Goal: Information Seeking & Learning: Learn about a topic

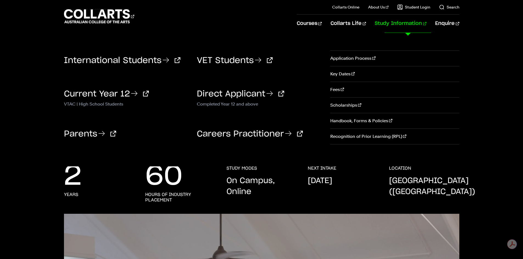
click at [398, 25] on link "Study Information" at bounding box center [400, 24] width 52 height 18
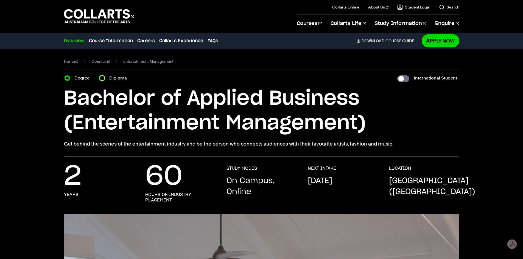
click at [100, 79] on input "Diploma" at bounding box center [101, 77] width 5 height 5
radio input "true"
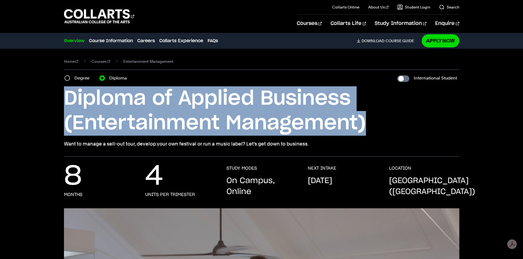
drag, startPoint x: 366, startPoint y: 122, endPoint x: 69, endPoint y: 104, distance: 298.2
click at [69, 104] on h1 "Diploma of Applied Business (Entertainment Management)" at bounding box center [261, 110] width 395 height 49
copy h1 "Diploma of Applied Business (Entertainment Management)"
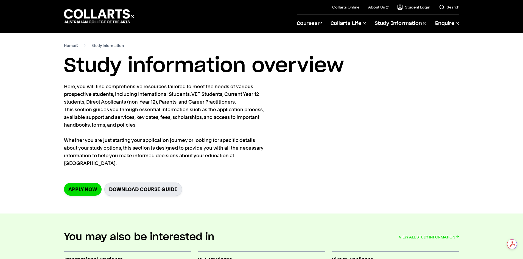
click at [220, 139] on p "Here, you will find comprehensive resources tailored to meet the needs of vario…" at bounding box center [164, 125] width 200 height 84
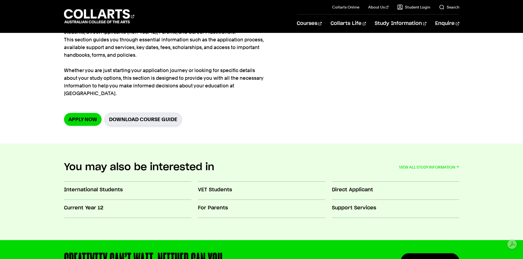
scroll to position [137, 0]
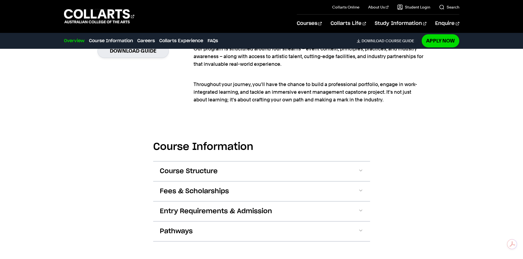
scroll to position [549, 0]
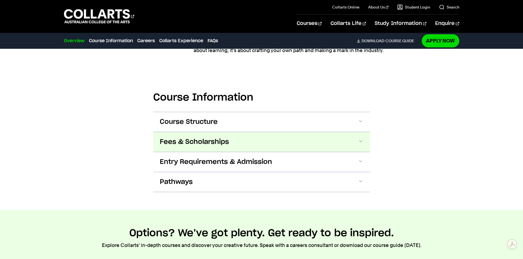
click at [237, 146] on button "Fees & Scholarships" at bounding box center [261, 142] width 217 height 20
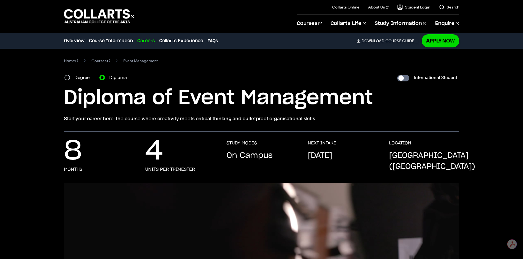
scroll to position [0, 0]
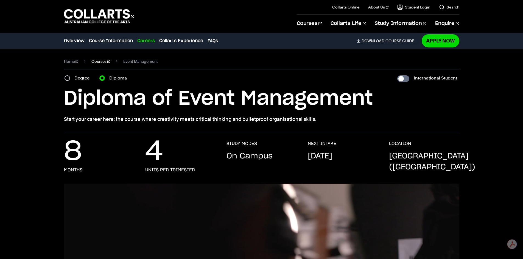
click at [92, 61] on link "Courses" at bounding box center [100, 62] width 19 height 8
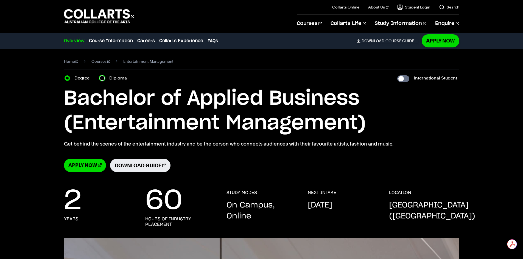
click at [102, 80] on input "Diploma" at bounding box center [101, 77] width 5 height 5
radio input "true"
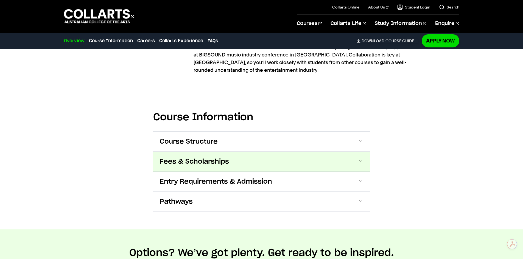
scroll to position [713, 0]
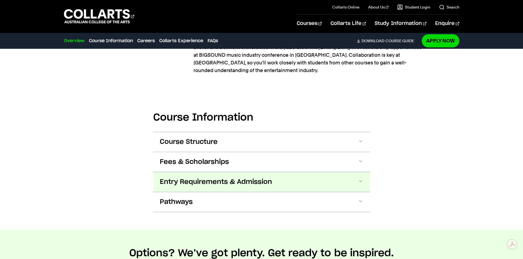
click at [275, 172] on button "Entry Requirements & Admission" at bounding box center [261, 182] width 217 height 20
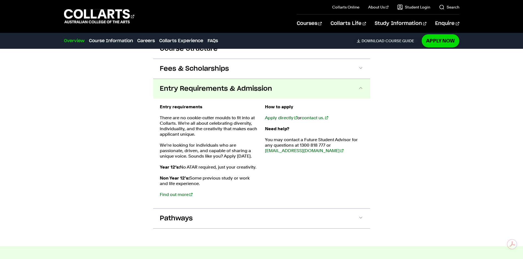
scroll to position [793, 0]
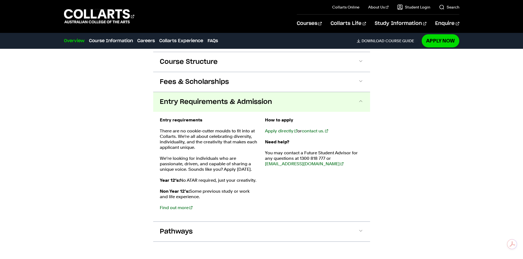
click at [304, 92] on button "Entry Requirements & Admission" at bounding box center [261, 102] width 217 height 20
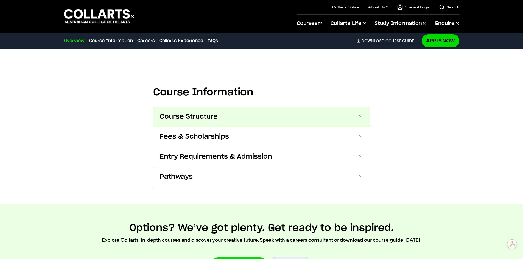
click at [260, 107] on button "Course Structure" at bounding box center [261, 117] width 217 height 20
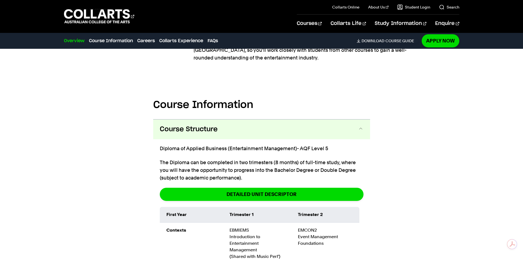
click at [236, 120] on button "Course Structure" at bounding box center [261, 130] width 217 height 20
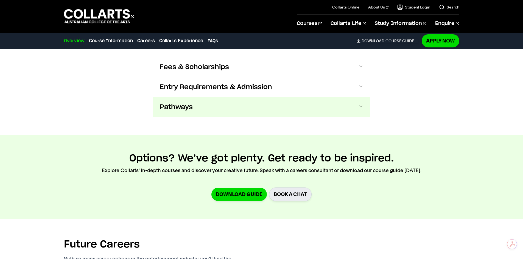
click at [242, 97] on button "Pathways" at bounding box center [261, 107] width 217 height 20
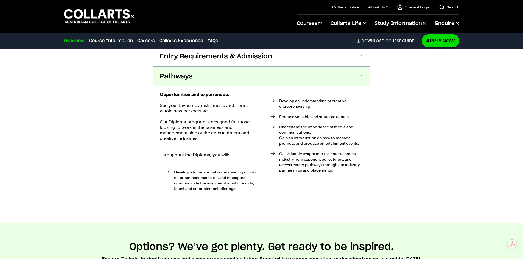
scroll to position [841, 0]
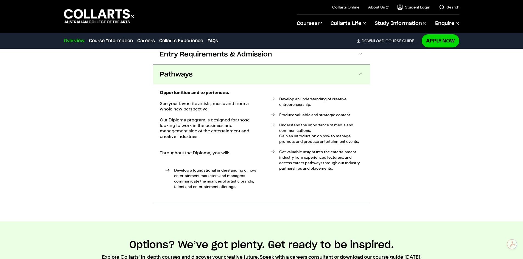
click at [241, 66] on button "Pathways" at bounding box center [261, 75] width 217 height 20
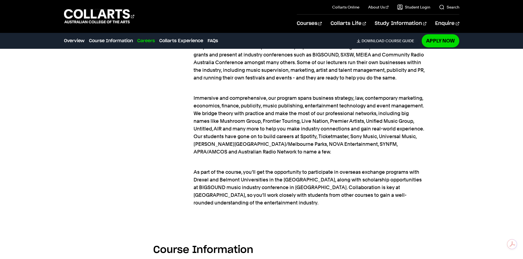
scroll to position [658, 0]
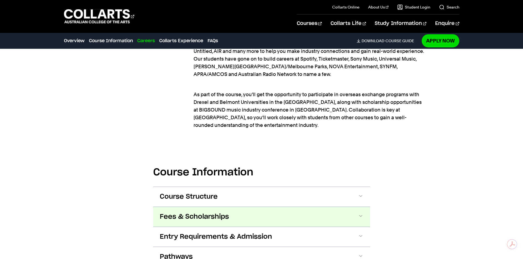
click at [205, 213] on span "Fees & Scholarships" at bounding box center [194, 217] width 69 height 9
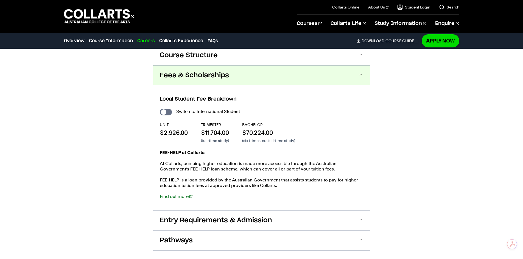
scroll to position [801, 0]
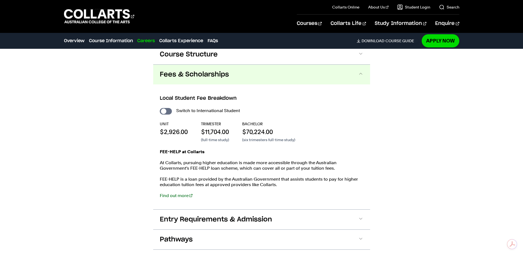
click at [295, 177] on p "FEE-HELP is a loan provided by the Australian Government that assists students …" at bounding box center [262, 182] width 204 height 11
click at [179, 193] on link "Find out more" at bounding box center [176, 195] width 33 height 5
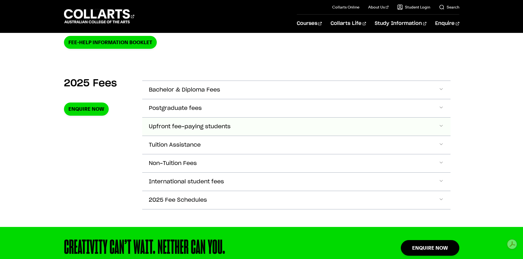
scroll to position [165, 0]
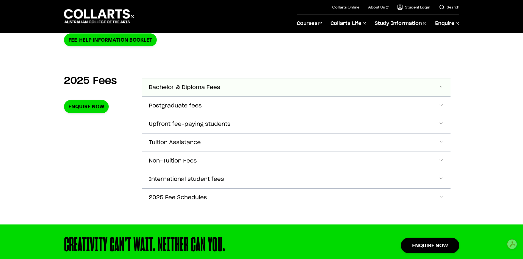
click at [220, 86] on span "Bachelor & Diploma Fees" at bounding box center [184, 87] width 71 height 6
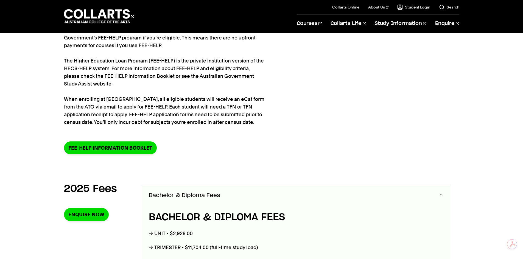
scroll to position [2, 0]
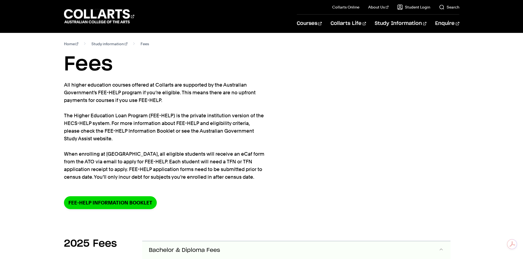
drag, startPoint x: 159, startPoint y: 101, endPoint x: 139, endPoint y: 101, distance: 20.0
click at [139, 101] on p "All higher education courses offered at [GEOGRAPHIC_DATA] are supported by the …" at bounding box center [164, 131] width 200 height 100
copy p "FEE-HELP"
